Goal: Check status: Check status

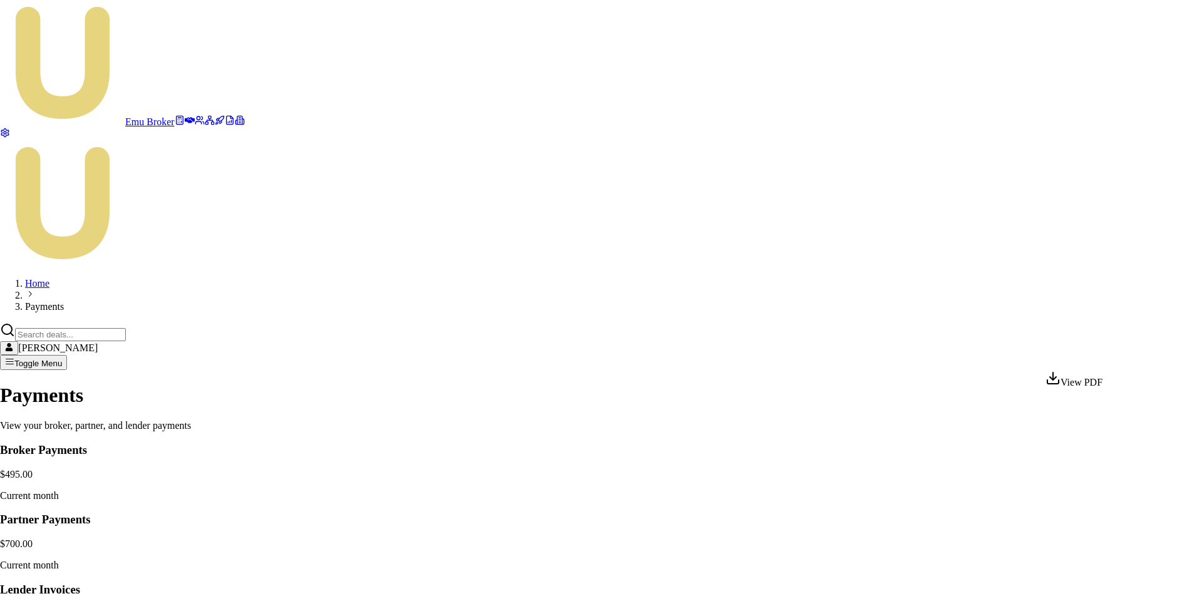
click at [1112, 356] on html "Emu Broker Home Payments Matt Burn Toggle Menu Payments View your broker, partn…" at bounding box center [601, 426] width 1202 height 853
click at [982, 256] on html "Emu Broker Home Payments Matt Burn Toggle Menu Payments View your broker, partn…" at bounding box center [601, 426] width 1202 height 853
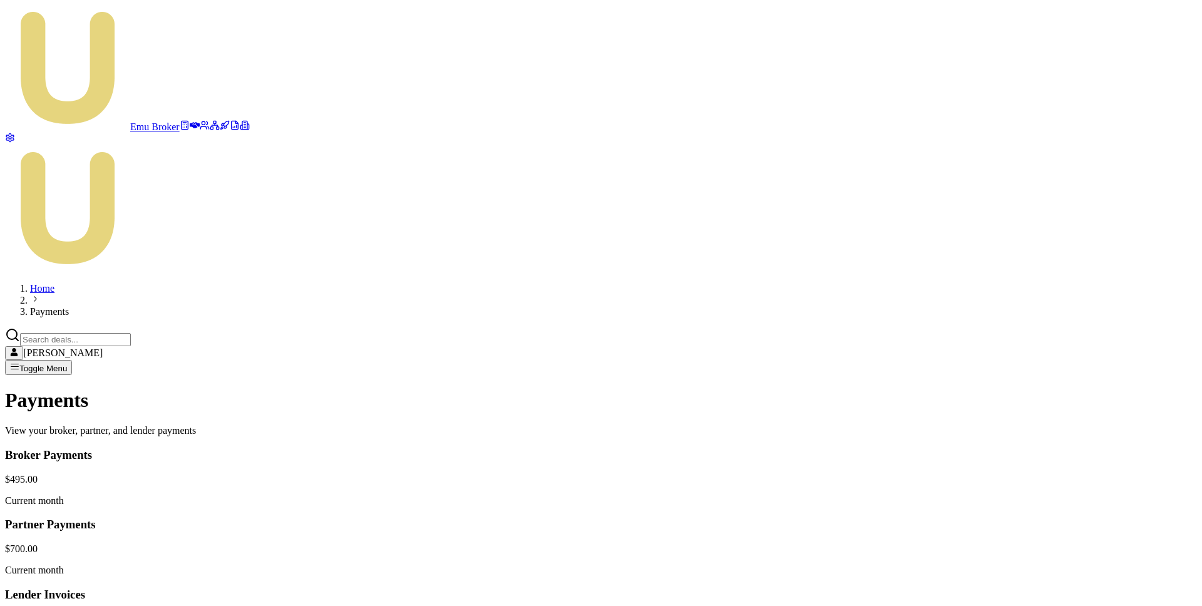
click at [1032, 356] on html "Emu Broker Home Payments Matt Burn Toggle Menu Payments View your broker, partn…" at bounding box center [601, 429] width 1202 height 858
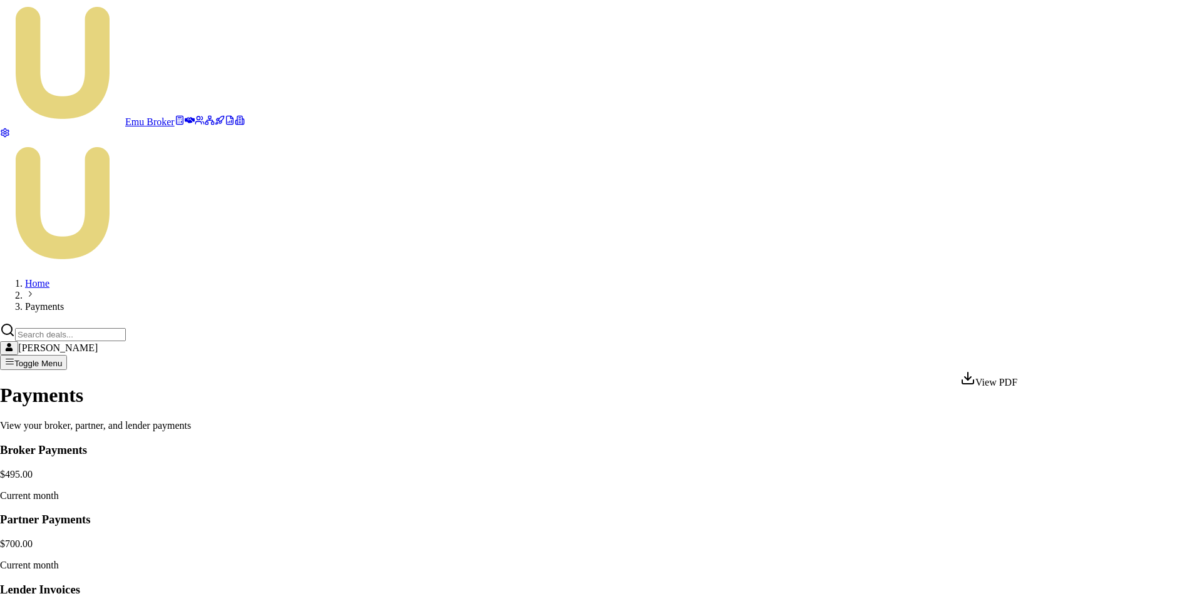
click at [677, 460] on html "Emu Broker Home Payments Matt Burn Toggle Menu Payments View your broker, partn…" at bounding box center [601, 426] width 1202 height 853
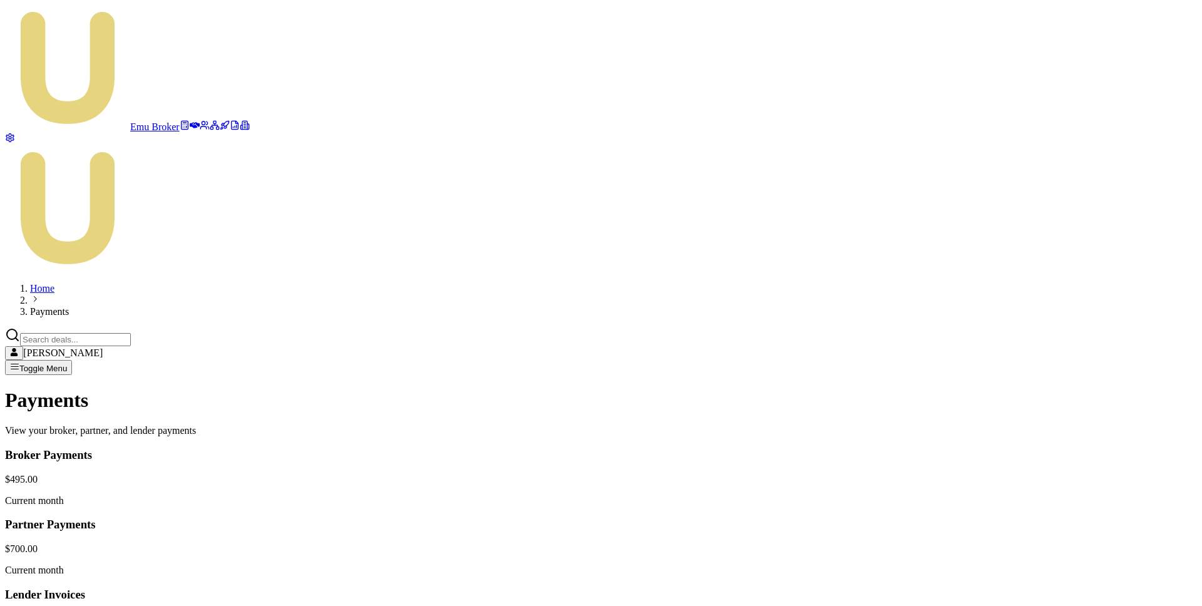
click at [1069, 365] on html "Emu Broker Home Payments Matt Burn Toggle Menu Payments View your broker, partn…" at bounding box center [601, 429] width 1202 height 858
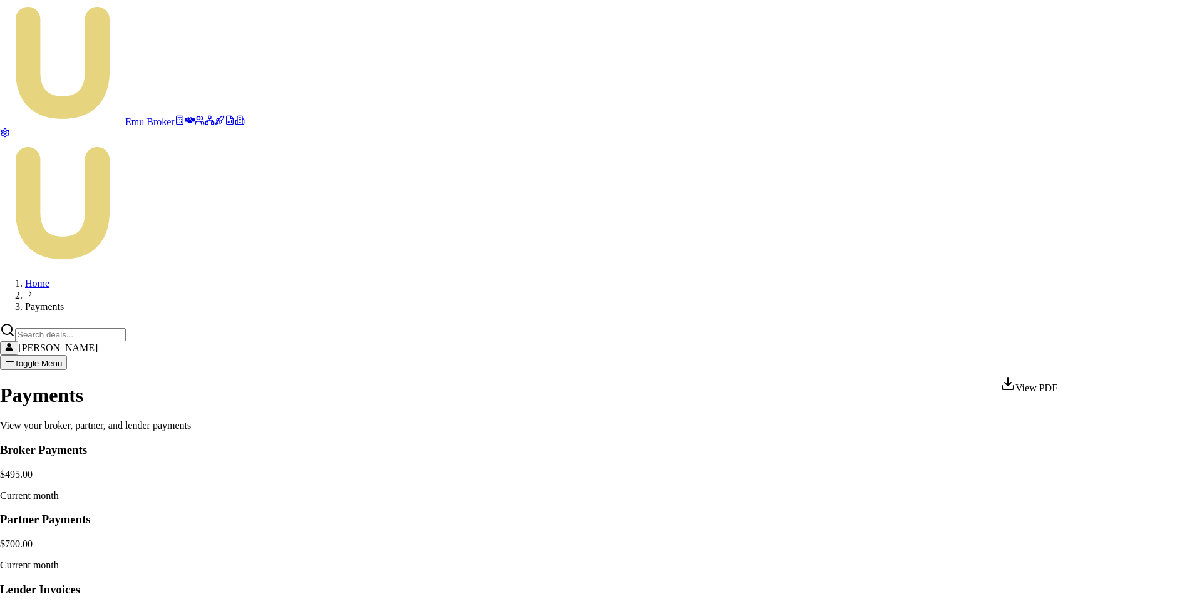
click at [1013, 471] on html "Emu Broker Home Payments Matt Burn Toggle Menu Payments View your broker, partn…" at bounding box center [601, 426] width 1202 height 853
